Goal: Share content

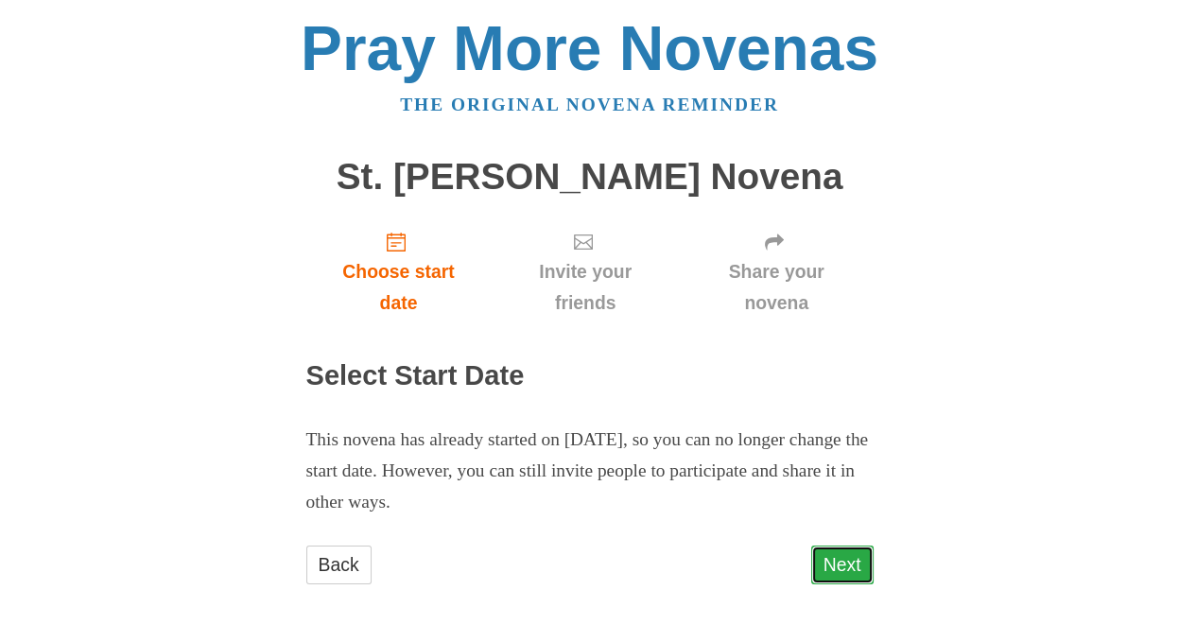
click at [843, 559] on link "Next" at bounding box center [842, 565] width 62 height 39
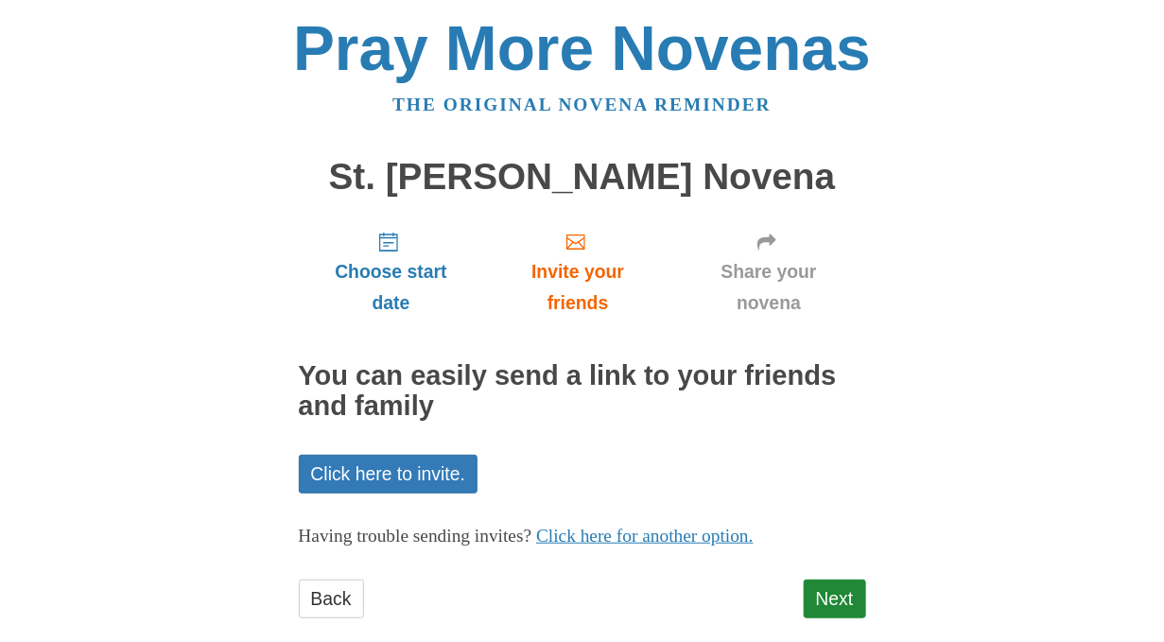
scroll to position [30, 0]
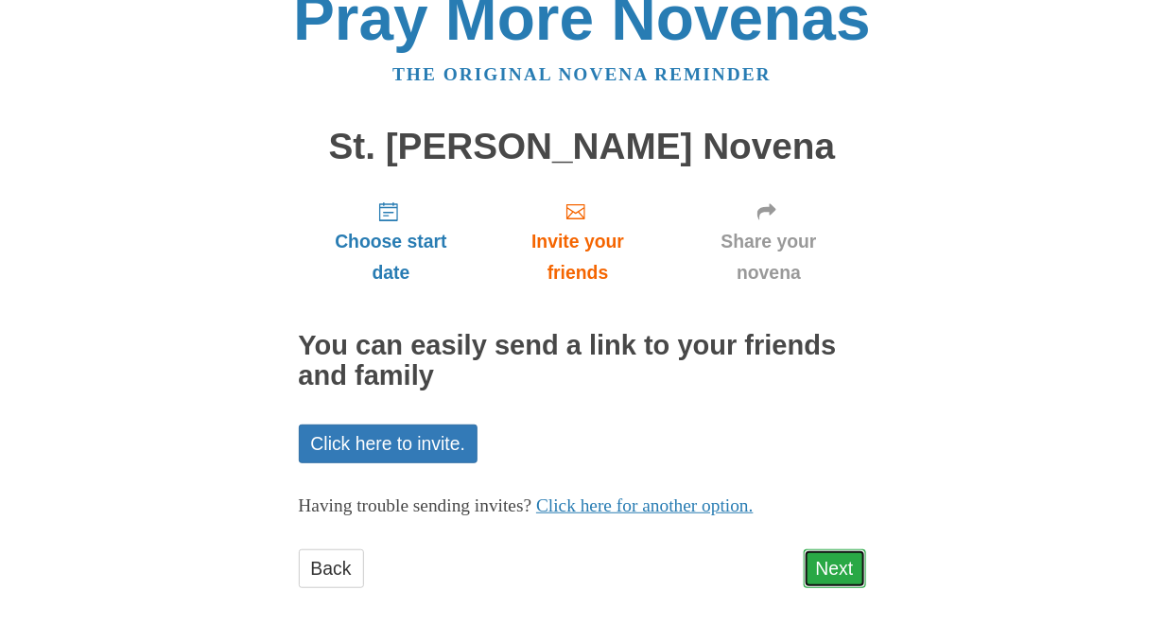
click at [838, 564] on link "Next" at bounding box center [835, 568] width 62 height 39
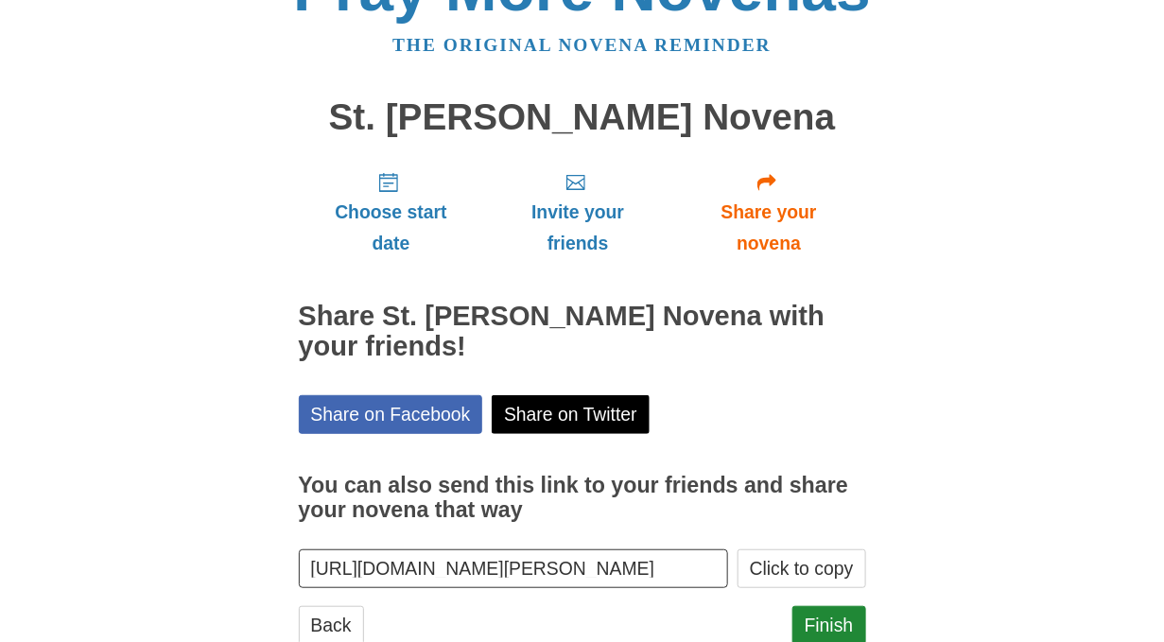
scroll to position [116, 0]
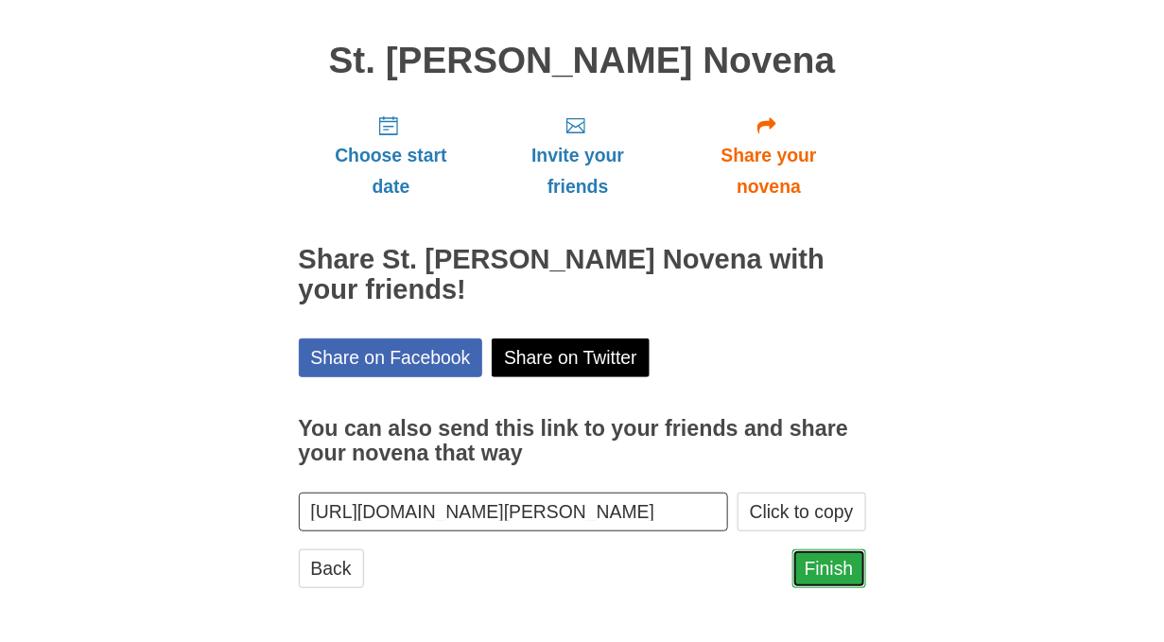
click at [844, 570] on link "Finish" at bounding box center [829, 568] width 74 height 39
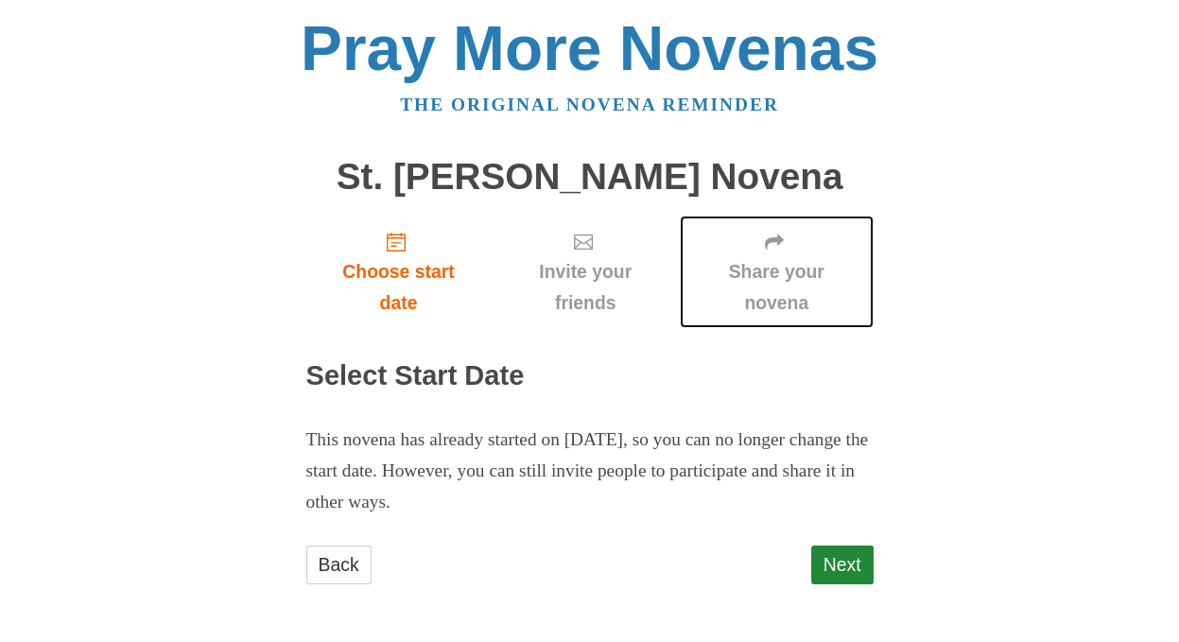
click at [867, 261] on link "Share your novena" at bounding box center [777, 272] width 194 height 113
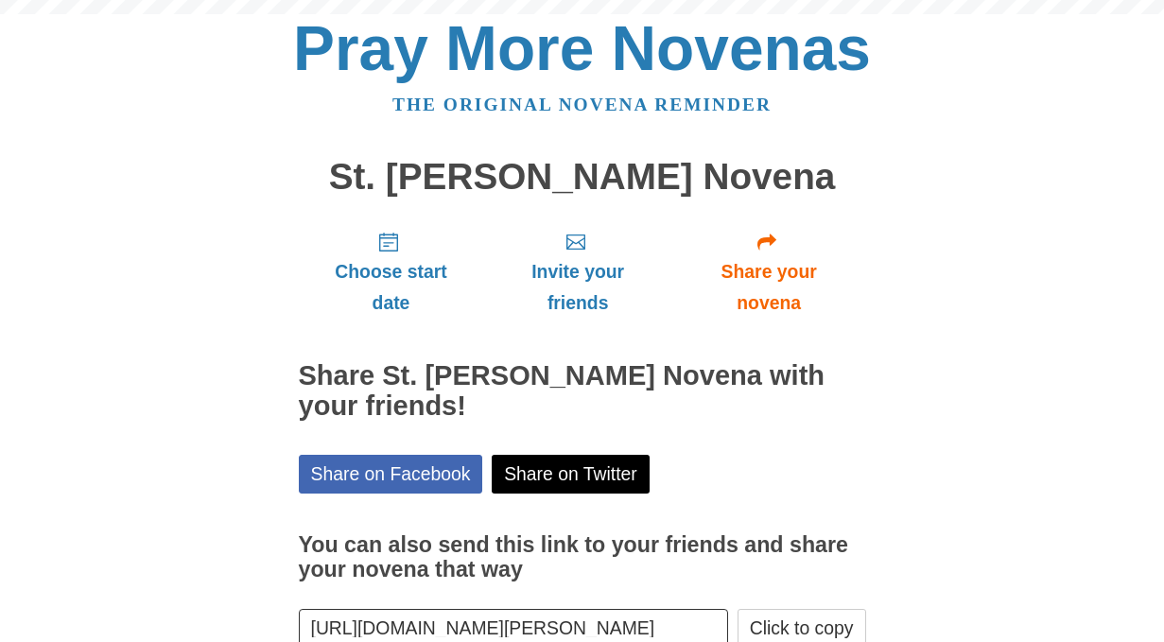
scroll to position [116, 0]
